Goal: Book appointment/travel/reservation

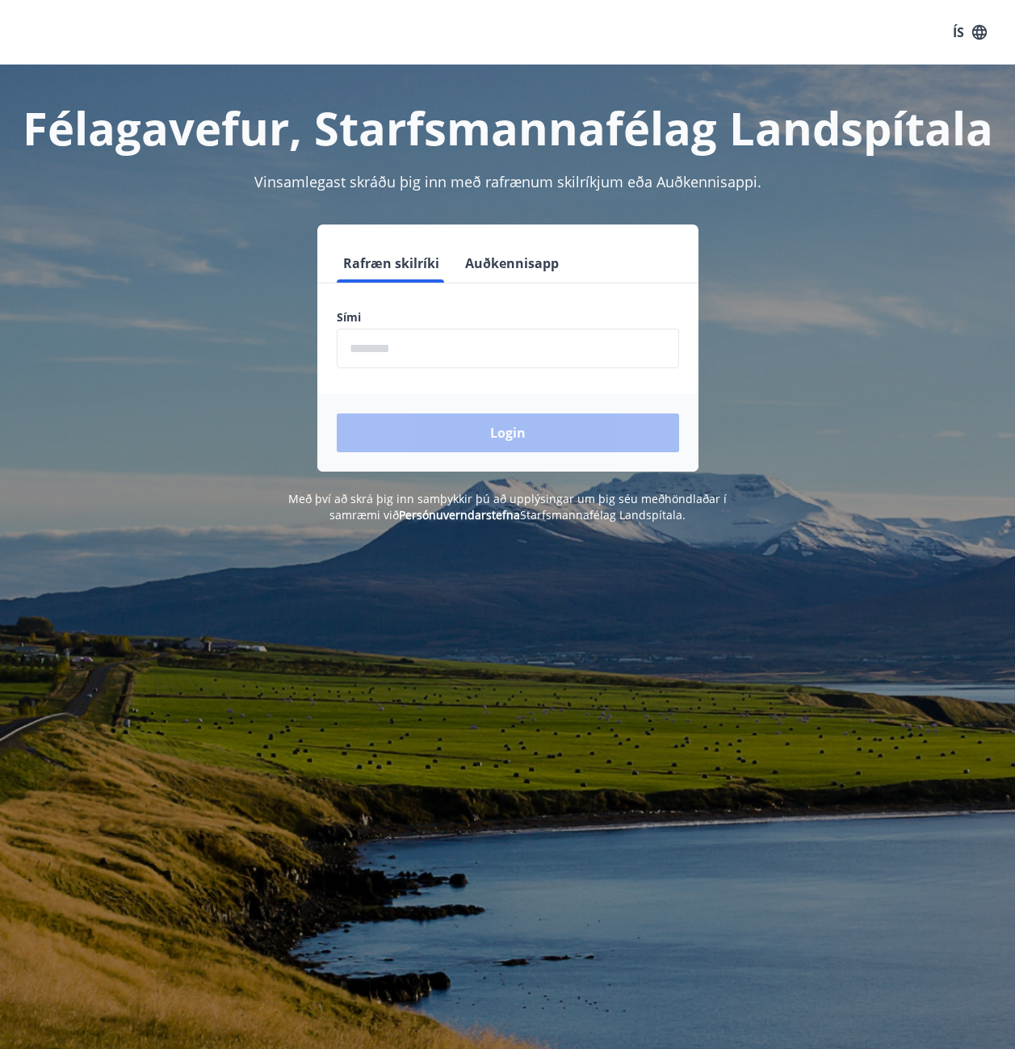
click at [497, 352] on input "phone" at bounding box center [508, 349] width 342 height 40
type input "********"
click at [480, 436] on button "Login" at bounding box center [508, 432] width 342 height 39
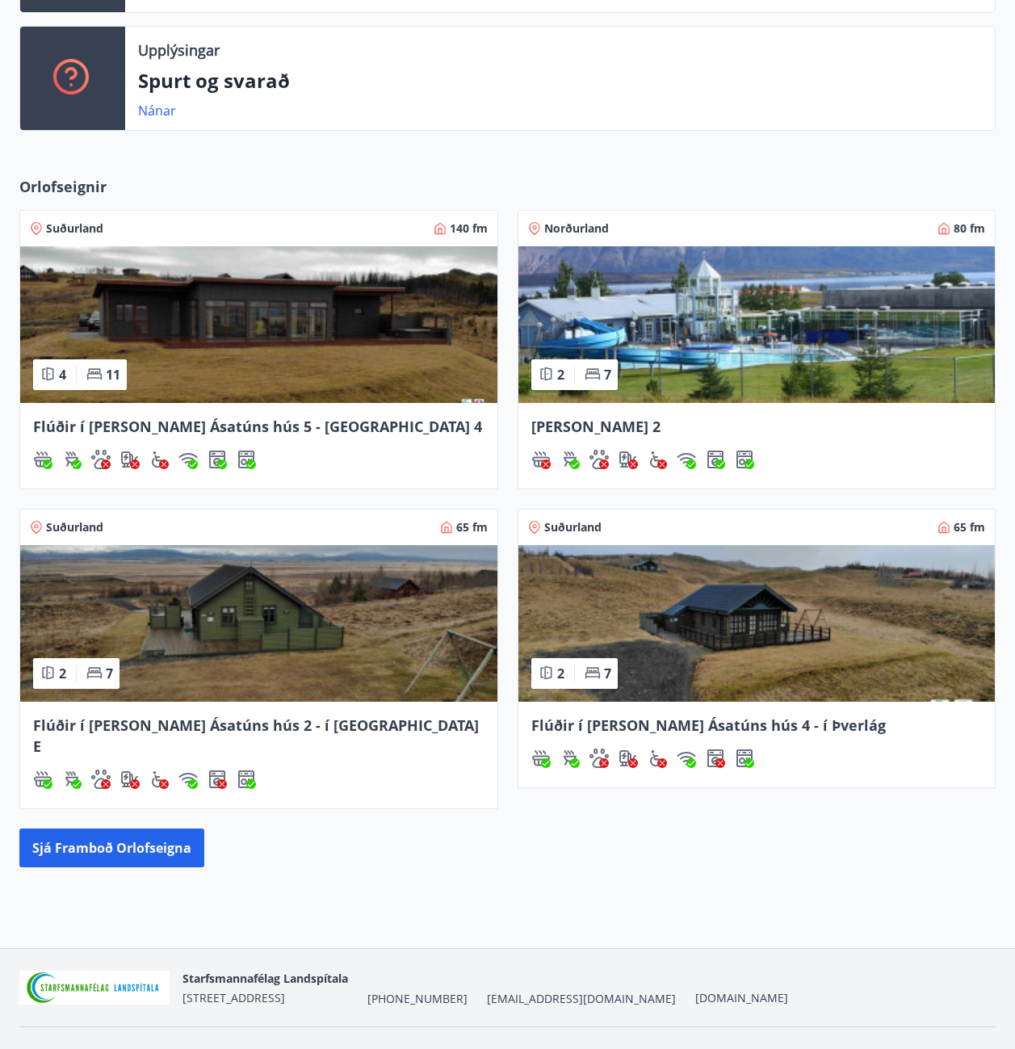
scroll to position [604, 0]
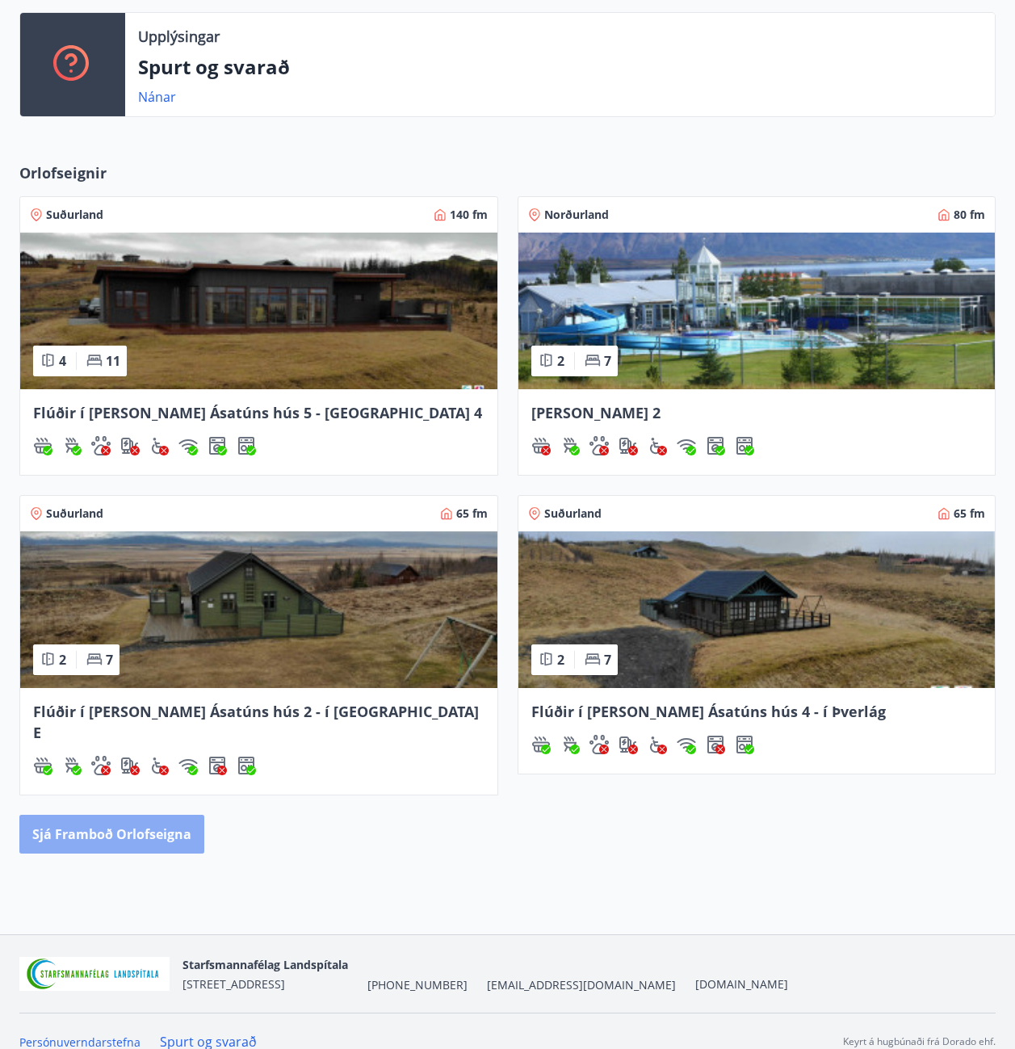
click at [165, 815] on button "Sjá framboð orlofseigna" at bounding box center [111, 834] width 185 height 39
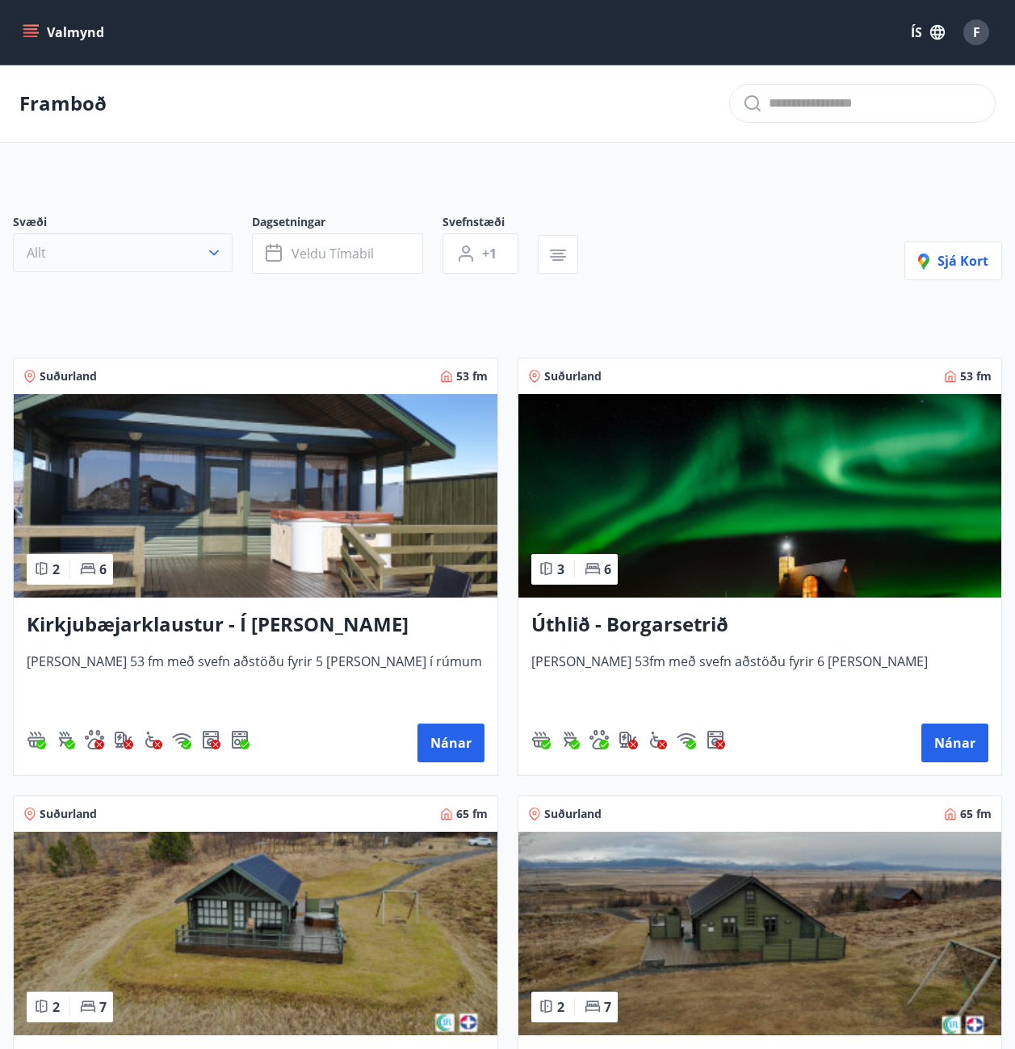
click at [107, 243] on button "Allt" at bounding box center [123, 252] width 220 height 39
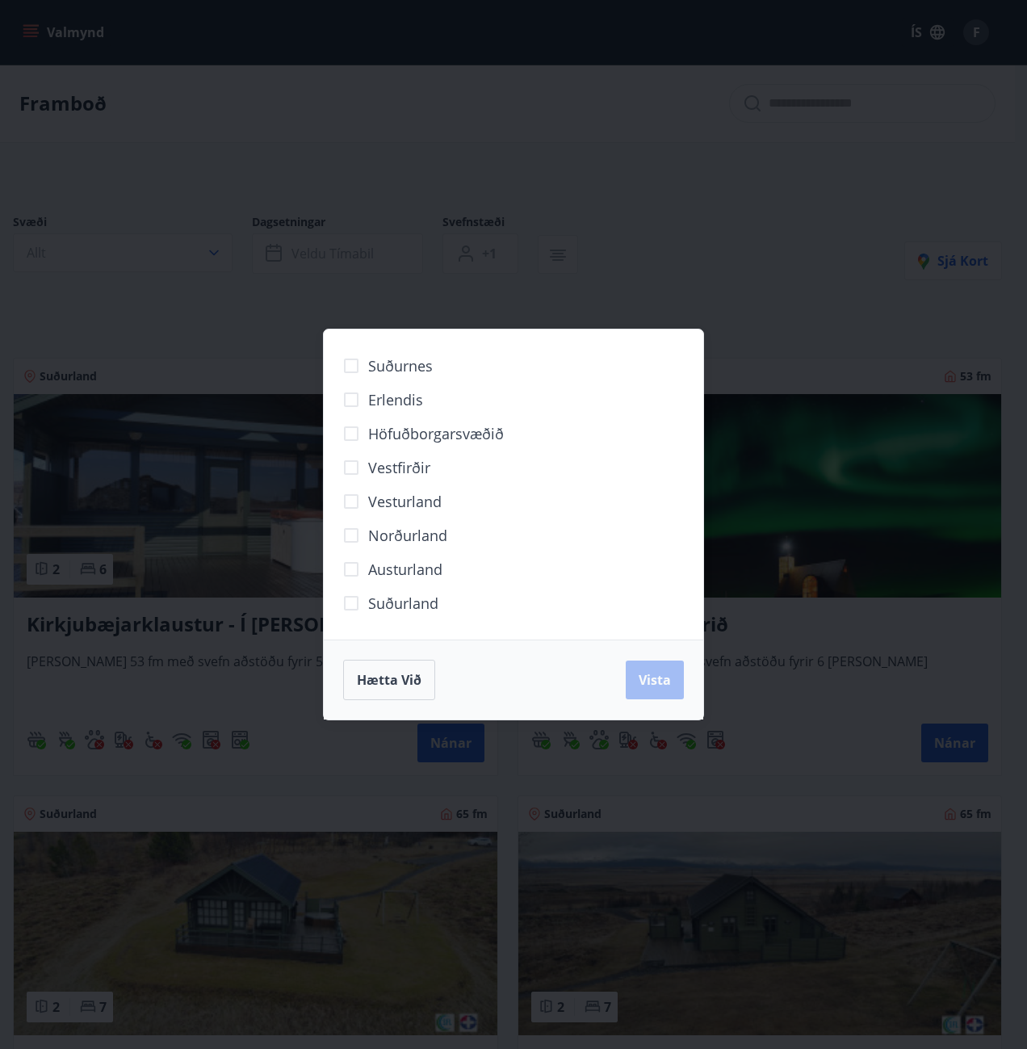
click at [483, 436] on span "Höfuðborgarsvæðið" at bounding box center [436, 433] width 136 height 21
click at [660, 693] on button "Vista" at bounding box center [655, 679] width 58 height 39
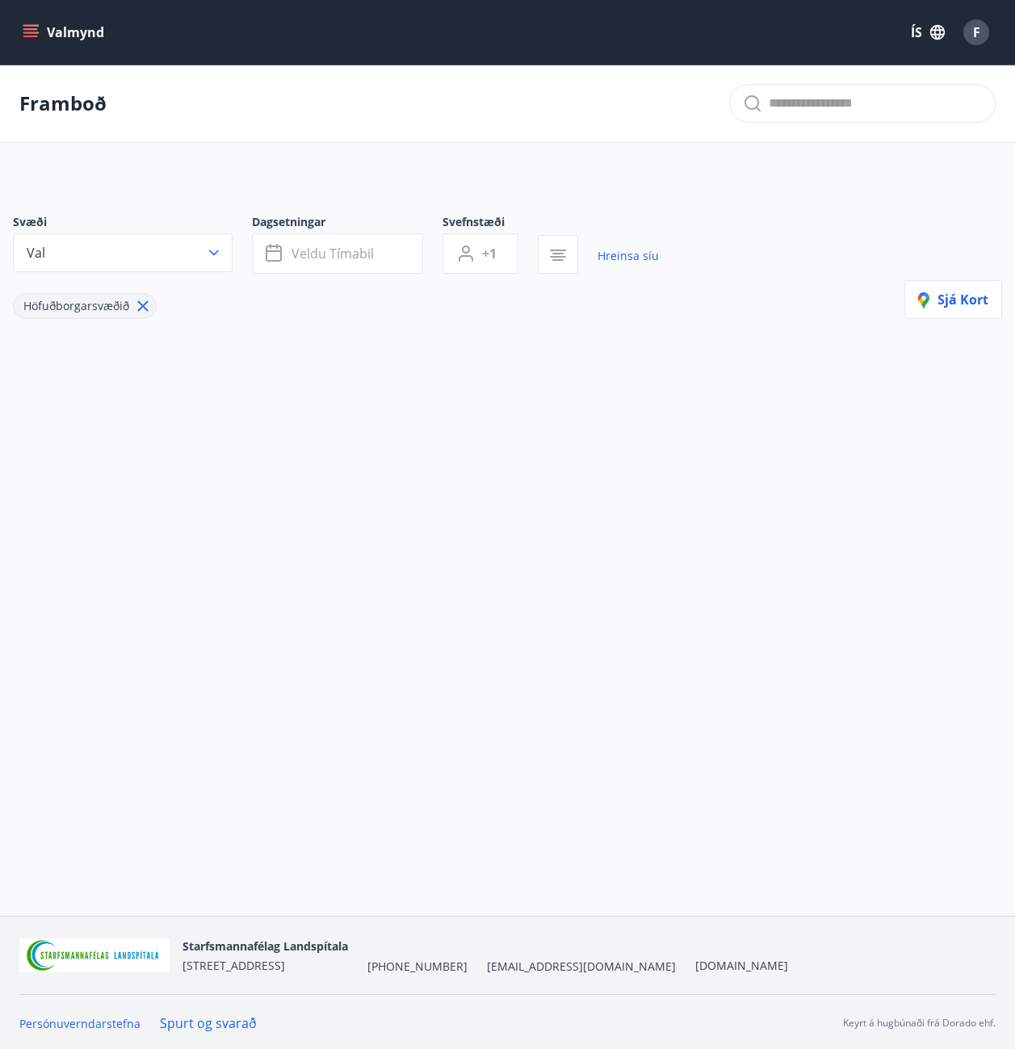
click at [146, 308] on icon at bounding box center [143, 306] width 18 height 18
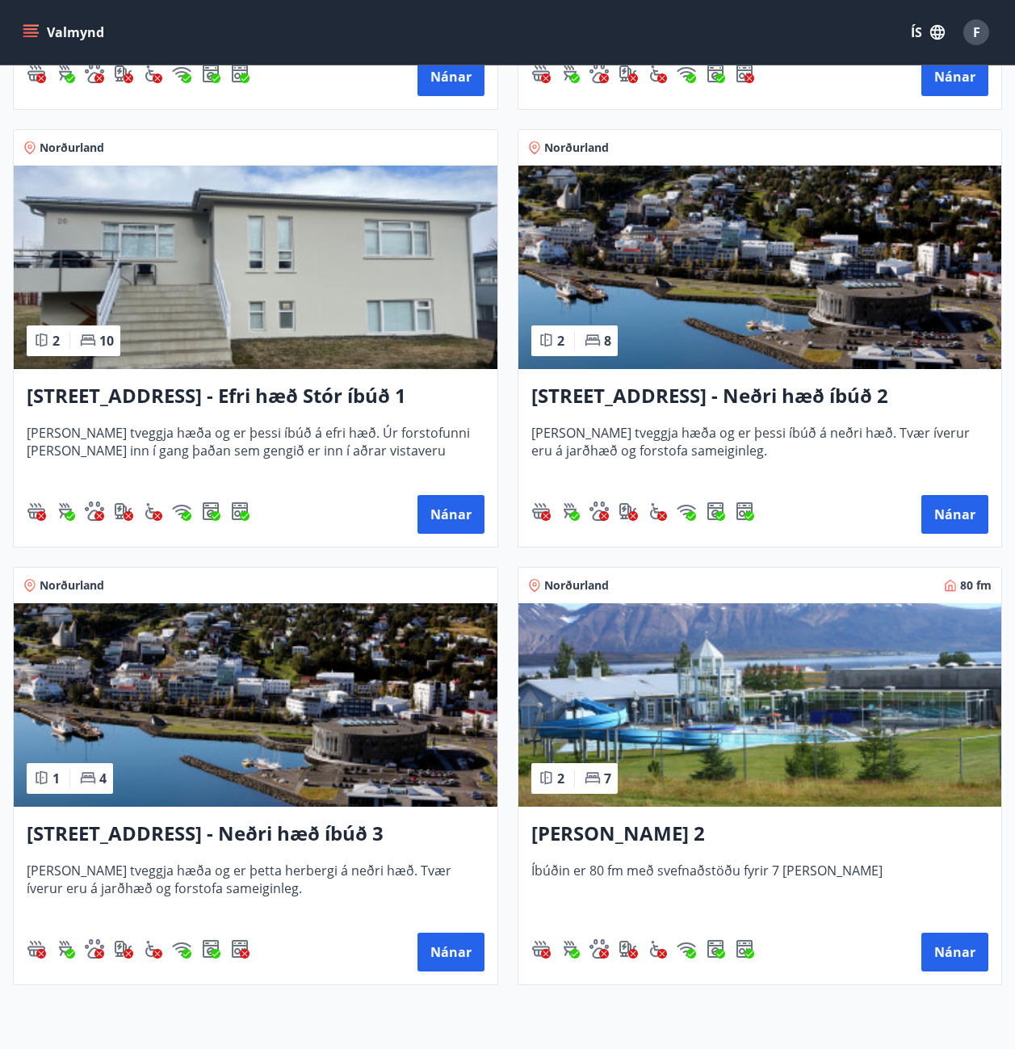
scroll to position [3004, 0]
